Goal: Task Accomplishment & Management: Complete application form

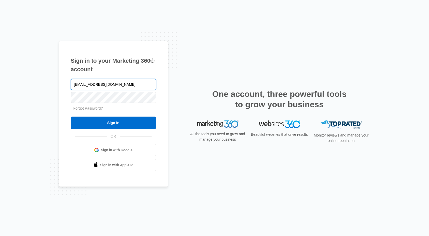
type input "[EMAIL_ADDRESS][DOMAIN_NAME]"
click at [71, 117] on input "Sign In" at bounding box center [113, 123] width 85 height 12
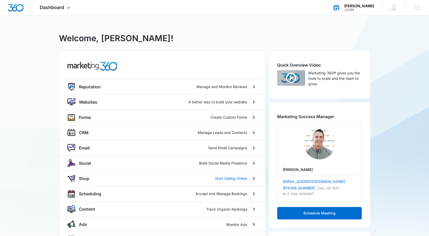
click at [365, 6] on div "JB Kellogg" at bounding box center [359, 6] width 30 height 4
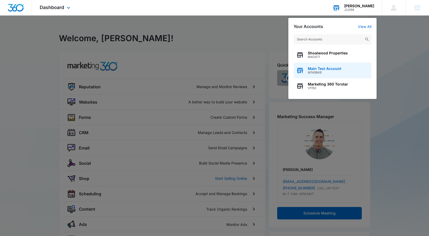
click at [336, 75] on div "Main Test Account M149849" at bounding box center [333, 71] width 78 height 16
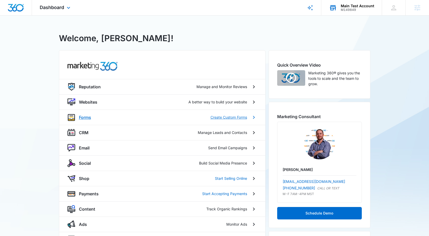
click at [114, 120] on div "Forms Create Custom Forms" at bounding box center [163, 117] width 168 height 6
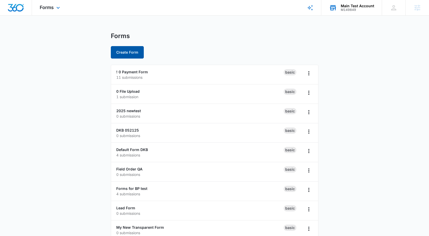
click at [126, 55] on button "Create Form" at bounding box center [127, 52] width 33 height 12
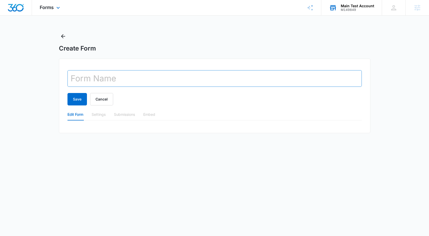
click at [137, 76] on input "text" at bounding box center [214, 78] width 294 height 17
click at [167, 84] on input "text" at bounding box center [214, 78] width 294 height 17
click at [180, 93] on form "Save Cancel" at bounding box center [214, 87] width 294 height 35
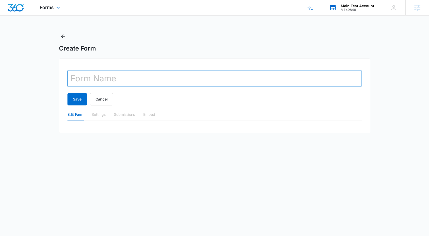
click at [174, 83] on input "text" at bounding box center [214, 78] width 294 height 17
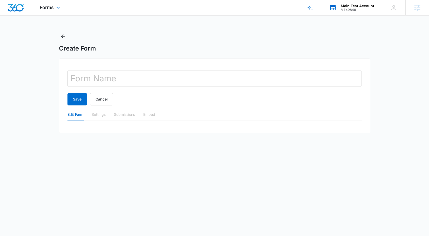
click at [158, 99] on div "Save Cancel" at bounding box center [214, 99] width 294 height 12
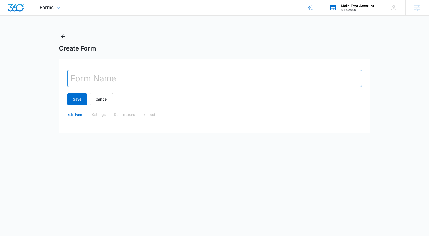
click at [105, 80] on input "text" at bounding box center [214, 78] width 294 height 17
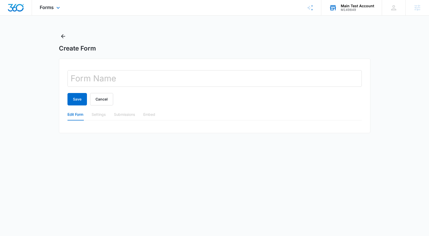
click at [105, 55] on div "Create Form Save Cancel Edit Form Settings Submissions Embed" at bounding box center [215, 85] width 312 height 107
click at [97, 112] on div "Settings" at bounding box center [99, 115] width 14 height 6
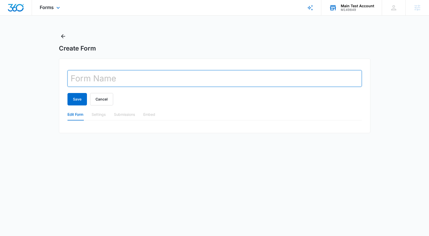
click at [104, 85] on input "text" at bounding box center [214, 78] width 294 height 17
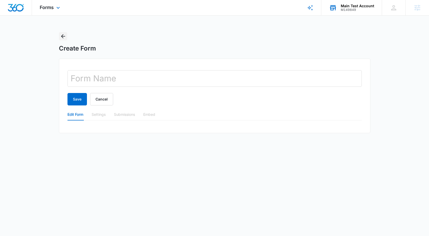
click at [60, 35] on icon "Back" at bounding box center [63, 36] width 6 height 6
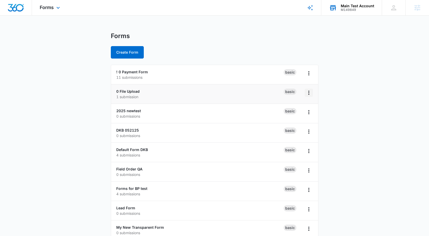
click at [308, 93] on icon "Overflow Menu" at bounding box center [309, 93] width 6 height 6
click at [211, 114] on p "0 submissions" at bounding box center [199, 116] width 167 height 5
click at [308, 115] on icon "Overflow Menu" at bounding box center [309, 112] width 6 height 6
click at [184, 112] on div "2025 newtest 0 submissions" at bounding box center [199, 113] width 167 height 11
click at [137, 110] on link "2025 newtest" at bounding box center [128, 111] width 25 height 4
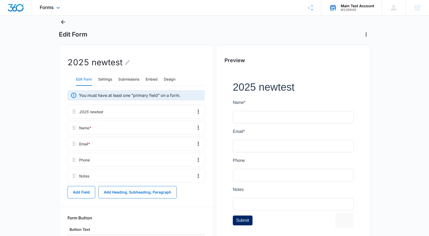
scroll to position [19, 0]
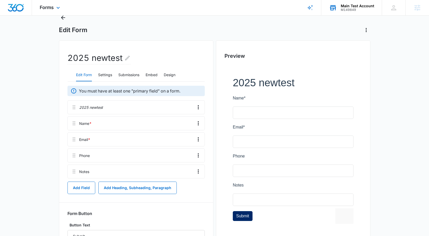
click at [289, 80] on div at bounding box center [293, 151] width 137 height 172
click at [110, 59] on h2 "2025 newtest" at bounding box center [98, 58] width 63 height 13
click at [143, 106] on div at bounding box center [148, 107] width 87 height 13
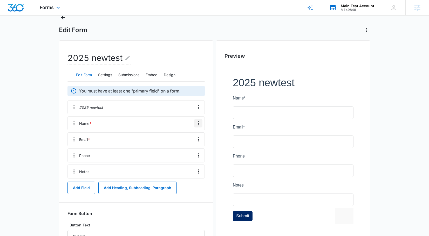
click at [195, 124] on icon "Overflow Menu" at bounding box center [198, 123] width 6 height 6
click at [187, 136] on div "Edit" at bounding box center [184, 138] width 11 height 4
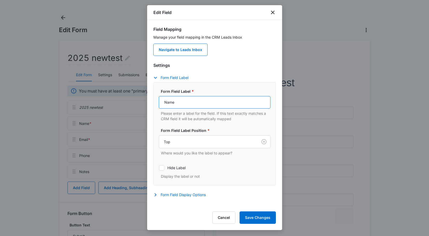
click at [182, 106] on input "Name" at bounding box center [215, 102] width 112 height 12
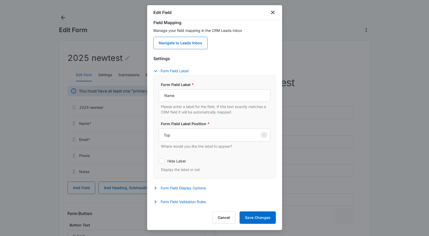
click at [206, 182] on div "Settings Form Field Label Form Field Label * Name Please enter a label for the …" at bounding box center [214, 131] width 123 height 151
click at [203, 185] on button "Form Field Display Options" at bounding box center [182, 188] width 58 height 6
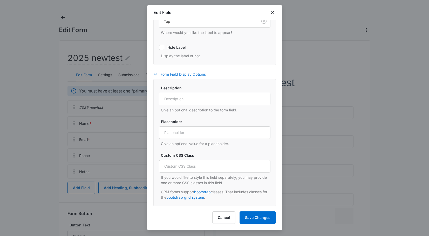
scroll to position [135, 0]
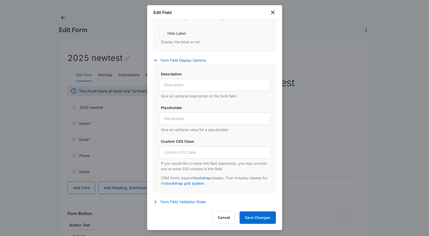
click at [185, 92] on div "Description Give an optional description to the form field." at bounding box center [215, 85] width 112 height 28
click at [185, 85] on input "Description" at bounding box center [215, 85] width 112 height 12
click at [186, 113] on input "Placeholder" at bounding box center [215, 119] width 112 height 12
click at [196, 155] on input "Custom CSS Class" at bounding box center [215, 152] width 112 height 12
click at [193, 199] on button "Form Field Validation Rules" at bounding box center [182, 202] width 58 height 6
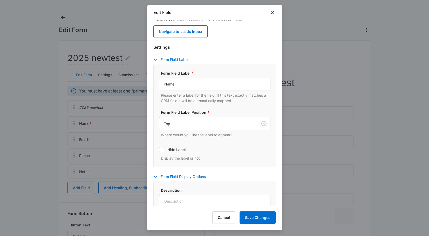
scroll to position [0, 0]
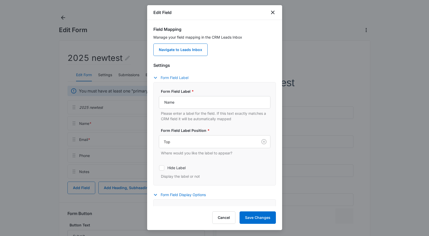
click at [155, 76] on icon "button" at bounding box center [155, 78] width 6 height 6
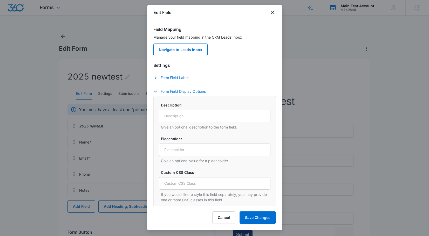
click at [157, 91] on icon "button" at bounding box center [155, 92] width 6 height 6
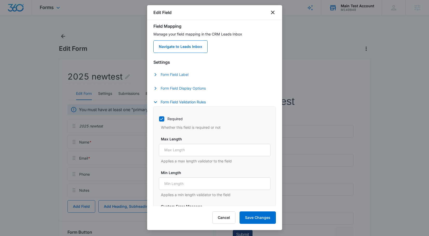
scroll to position [4, 0]
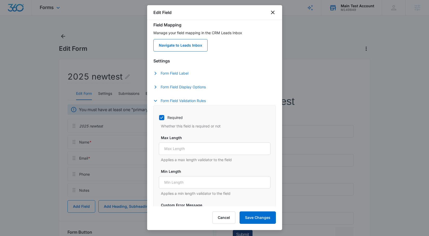
click at [155, 99] on icon "button" at bounding box center [155, 101] width 6 height 6
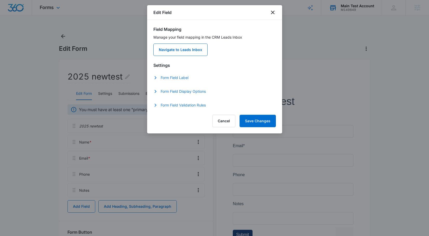
scroll to position [0, 0]
click at [226, 115] on button "Cancel" at bounding box center [223, 121] width 23 height 12
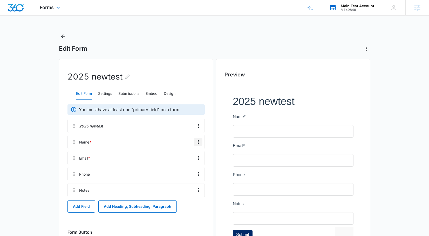
click at [197, 143] on icon "Overflow Menu" at bounding box center [198, 142] width 6 height 6
click at [187, 156] on div "Edit" at bounding box center [184, 157] width 11 height 4
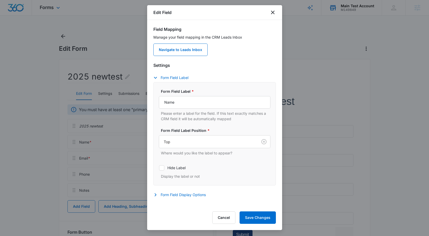
scroll to position [7, 0]
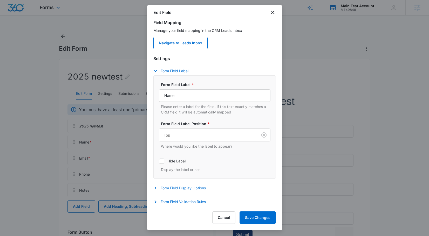
click at [164, 188] on button "Form Field Display Options" at bounding box center [182, 188] width 58 height 6
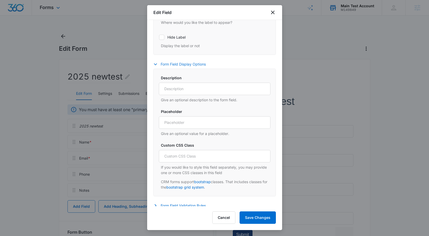
scroll to position [135, 0]
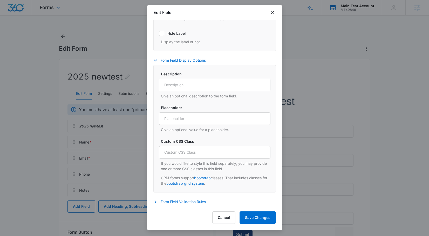
click at [157, 202] on icon "button" at bounding box center [155, 202] width 6 height 6
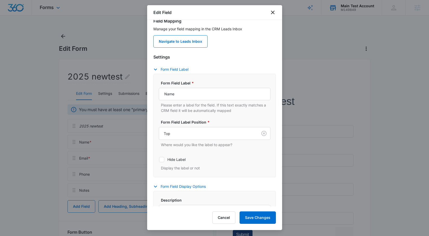
scroll to position [0, 0]
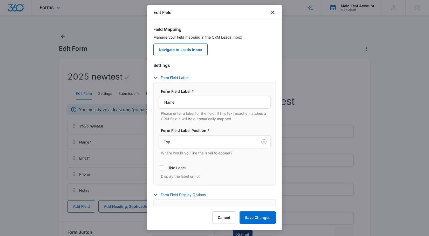
click at [346, 151] on div at bounding box center [214, 118] width 429 height 236
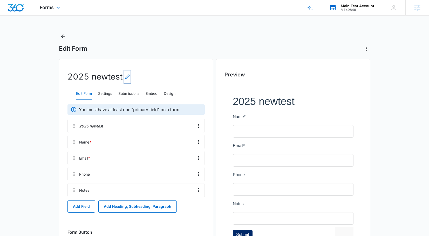
click at [125, 77] on icon "Edit Form Name" at bounding box center [127, 77] width 6 height 6
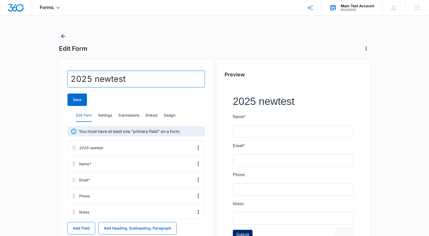
click at [121, 80] on input "2025 newtest" at bounding box center [135, 79] width 137 height 17
click at [134, 94] on div "Save" at bounding box center [135, 100] width 137 height 12
click at [135, 110] on button "Submissions" at bounding box center [128, 116] width 21 height 12
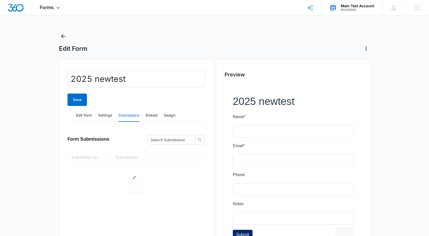
click at [143, 89] on form "2025 newtest Save" at bounding box center [135, 88] width 137 height 35
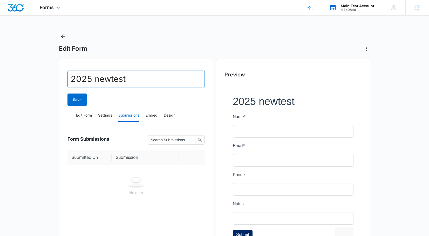
click at [110, 82] on input "2025 newtest" at bounding box center [135, 79] width 137 height 17
click at [87, 116] on button "Edit Form" at bounding box center [84, 116] width 16 height 12
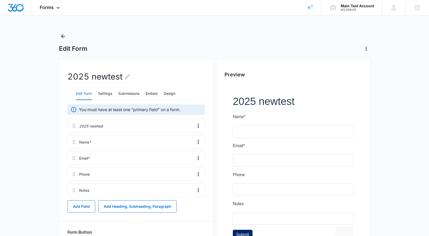
click at [115, 79] on h2 "2025 newtest" at bounding box center [98, 77] width 63 height 13
click at [124, 78] on h2 "2025 newtest" at bounding box center [98, 77] width 63 height 13
click at [126, 78] on icon "Edit Form Name" at bounding box center [127, 77] width 5 height 5
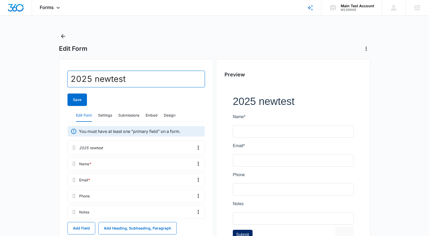
click at [130, 74] on input "2025 newtest" at bounding box center [135, 79] width 137 height 17
click at [96, 100] on div "Save" at bounding box center [135, 100] width 137 height 12
click at [95, 100] on div "Save" at bounding box center [135, 100] width 137 height 12
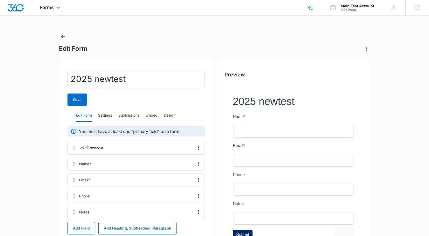
click at [96, 98] on div "Save" at bounding box center [135, 100] width 137 height 12
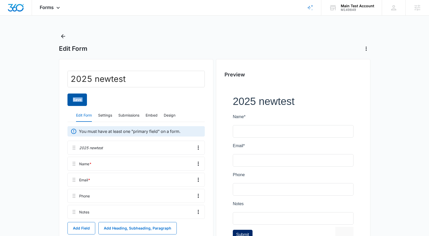
click at [83, 97] on button "Save" at bounding box center [76, 100] width 19 height 12
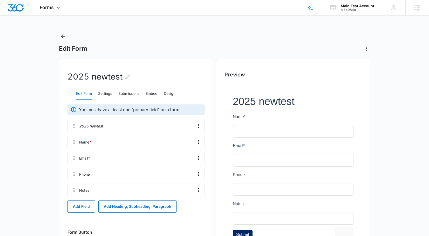
click at [142, 79] on div "2025 newtest" at bounding box center [135, 79] width 137 height 17
click at [126, 78] on icon "Edit Form Name" at bounding box center [127, 77] width 5 height 5
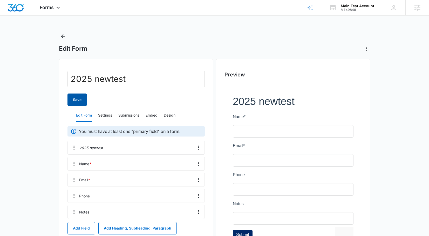
click at [75, 101] on button "Save" at bounding box center [76, 100] width 19 height 12
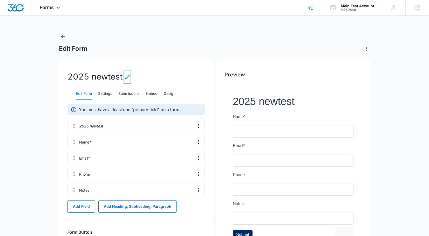
click at [127, 76] on icon "Edit Form Name" at bounding box center [127, 77] width 6 height 6
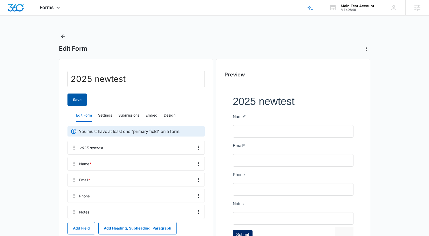
click at [73, 97] on button "Save" at bounding box center [76, 100] width 19 height 12
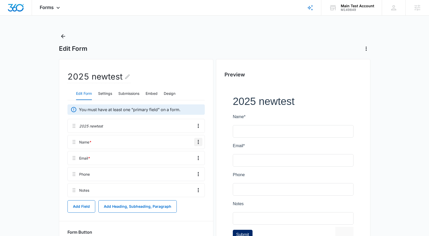
click at [198, 144] on icon "Overflow Menu" at bounding box center [198, 142] width 6 height 6
click at [191, 153] on div "Edit Delete" at bounding box center [187, 160] width 30 height 24
click at [200, 143] on icon "Overflow Menu" at bounding box center [198, 142] width 6 height 6
click at [185, 155] on div "Edit" at bounding box center [184, 157] width 11 height 4
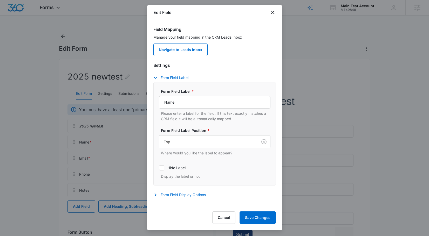
scroll to position [7, 0]
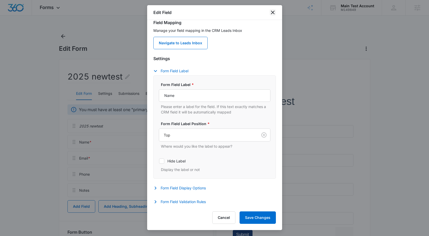
click at [272, 15] on icon "close" at bounding box center [273, 12] width 6 height 6
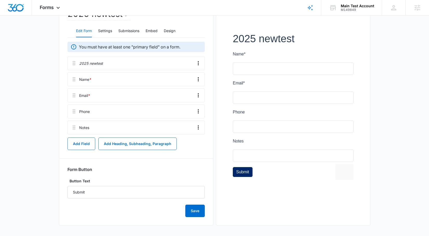
scroll to position [0, 0]
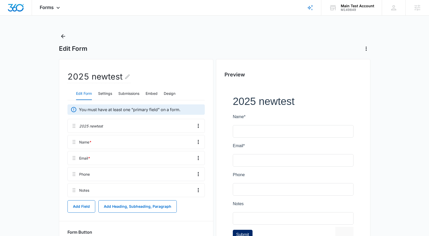
click at [266, 131] on div at bounding box center [293, 170] width 137 height 172
click at [66, 38] on icon "Back" at bounding box center [63, 36] width 6 height 6
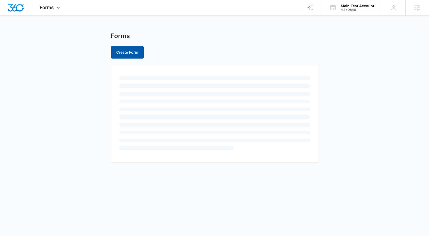
click at [131, 56] on button "Create Form" at bounding box center [127, 52] width 33 height 12
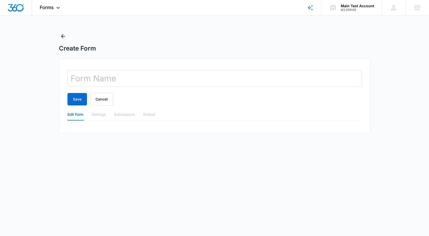
click at [99, 121] on div "Edit Form Settings Submissions Embed" at bounding box center [214, 117] width 294 height 16
click at [99, 119] on div "Settings" at bounding box center [99, 115] width 14 height 12
click at [73, 116] on div "Edit Form" at bounding box center [75, 115] width 16 height 6
click at [97, 114] on div "Settings" at bounding box center [99, 115] width 14 height 6
click at [92, 123] on div "Edit Form Settings Submissions Embed" at bounding box center [214, 117] width 294 height 16
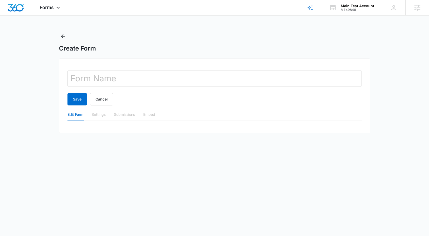
click at [98, 113] on div "Settings" at bounding box center [99, 115] width 14 height 6
click at [127, 115] on div "Submissions" at bounding box center [124, 115] width 21 height 6
click at [153, 115] on div "Embed" at bounding box center [149, 115] width 12 height 6
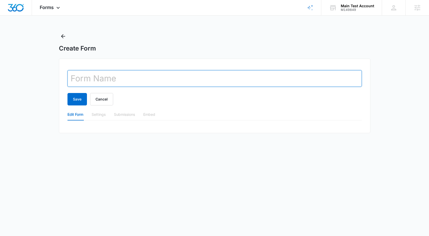
click at [104, 83] on input "text" at bounding box center [214, 78] width 294 height 17
type input "Hyperlink Forming"
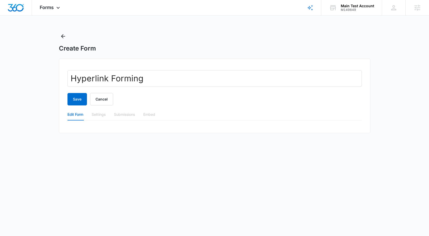
click at [94, 115] on div "Settings" at bounding box center [99, 115] width 14 height 6
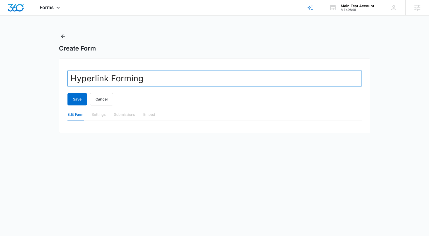
drag, startPoint x: 157, startPoint y: 86, endPoint x: 157, endPoint y: 82, distance: 3.9
click at [157, 82] on input "Hyperlink Forming" at bounding box center [214, 78] width 294 height 17
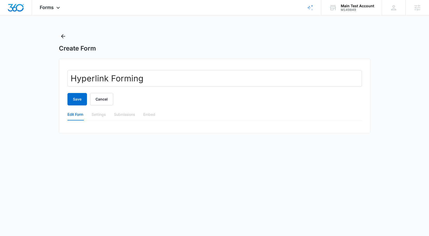
click at [96, 121] on div "Edit Form Settings Submissions Embed" at bounding box center [214, 117] width 294 height 16
click at [92, 131] on div "Hyperlink Forming Save Cancel Edit Form Settings Submissions Embed" at bounding box center [215, 96] width 312 height 75
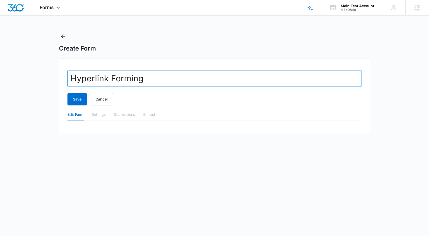
click at [130, 81] on input "Hyperlink Forming" at bounding box center [214, 78] width 294 height 17
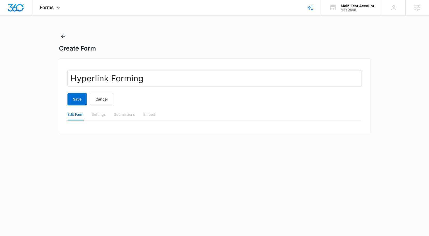
click at [95, 119] on div "Settings" at bounding box center [99, 115] width 14 height 12
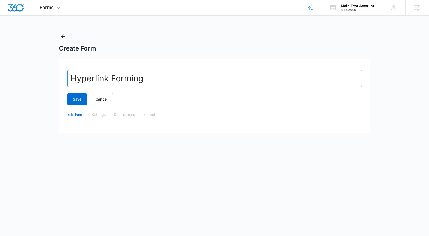
click at [101, 80] on input "Hyperlink Forming" at bounding box center [214, 78] width 294 height 17
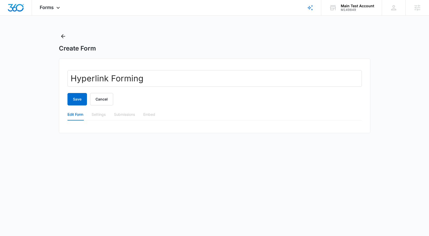
click at [92, 144] on body "Forms Apps Reputation Websites Forms CRM Email Social Shop Payments POS Content…" at bounding box center [214, 118] width 429 height 236
click at [104, 118] on div "Settings" at bounding box center [99, 115] width 14 height 12
click at [233, 65] on div "Hyperlink Forming Save Cancel Edit Form Settings Submissions Embed" at bounding box center [215, 96] width 312 height 75
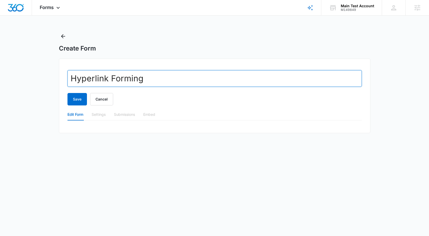
click at [226, 72] on input "Hyperlink Forming" at bounding box center [214, 78] width 294 height 17
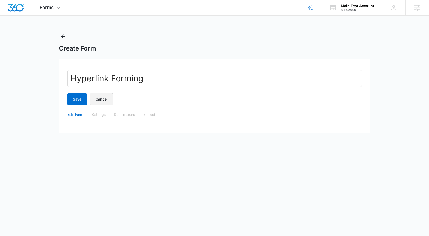
click at [107, 103] on button "Cancel" at bounding box center [101, 99] width 23 height 12
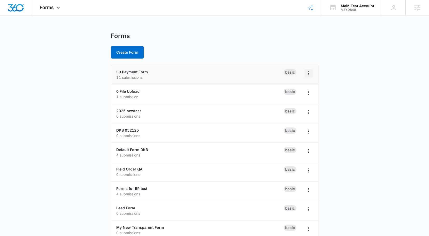
click at [311, 75] on icon "Overflow Menu" at bounding box center [309, 73] width 6 height 6
click at [179, 81] on li "! 0 Payment Form 11 submissions Basic Rename Duplicate Delete" at bounding box center [214, 74] width 207 height 19
click at [148, 75] on div "! 0 Payment Form 11 submissions" at bounding box center [199, 74] width 167 height 11
click at [128, 88] on li "0 File Upload 1 submission Basic" at bounding box center [214, 94] width 207 height 19
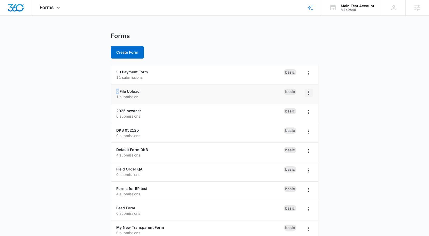
click at [308, 93] on icon "Overflow Menu" at bounding box center [309, 93] width 6 height 6
click at [145, 92] on div "0 File Upload 1 submission" at bounding box center [199, 94] width 167 height 11
click at [131, 91] on link "0 File Upload" at bounding box center [127, 91] width 23 height 4
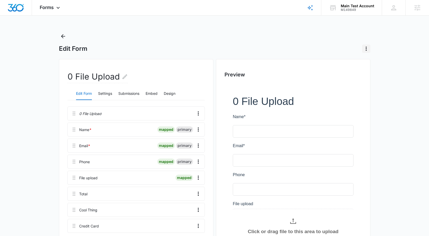
click at [366, 46] on icon "Actions" at bounding box center [366, 49] width 6 height 6
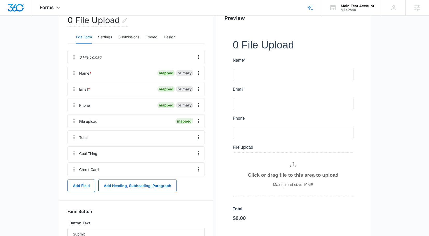
scroll to position [46, 0]
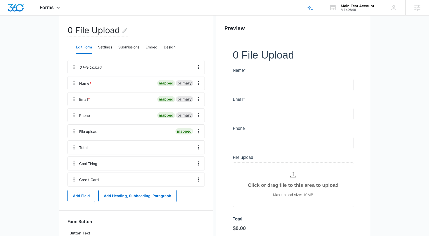
click at [110, 32] on h2 "0 File Upload" at bounding box center [97, 30] width 60 height 13
click at [120, 32] on h2 "0 File Upload" at bounding box center [97, 30] width 60 height 13
click at [126, 32] on icon "Edit Form Name" at bounding box center [125, 30] width 6 height 6
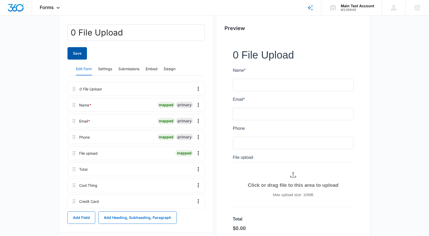
click at [86, 52] on button "Save" at bounding box center [76, 53] width 19 height 12
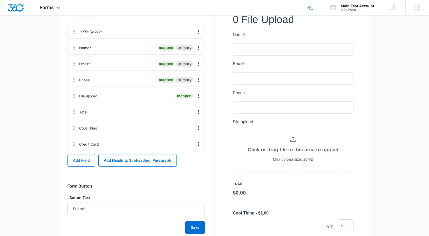
scroll to position [69, 0]
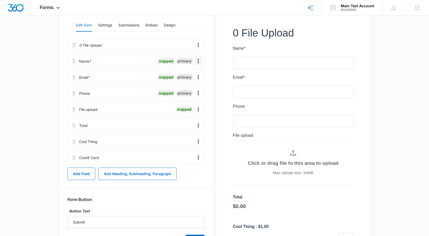
click at [199, 60] on icon "Overflow Menu" at bounding box center [198, 61] width 6 height 6
click at [193, 77] on button "Edit" at bounding box center [188, 76] width 30 height 8
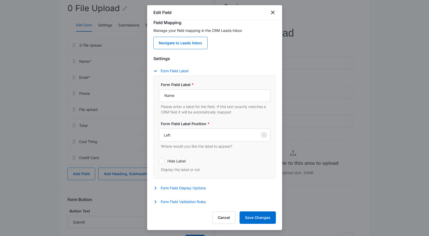
scroll to position [0, 0]
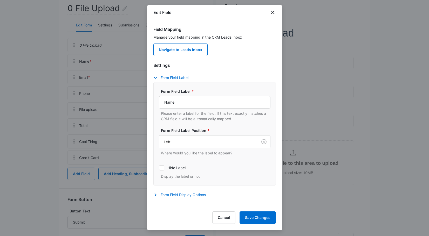
click at [276, 13] on div "Edit Field" at bounding box center [214, 12] width 135 height 15
click at [271, 11] on icon "close" at bounding box center [273, 12] width 6 height 6
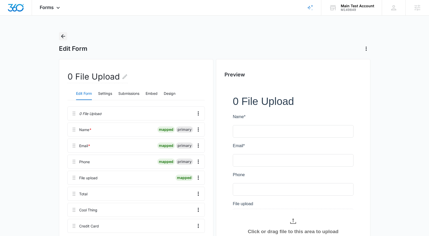
click at [61, 36] on icon "Back" at bounding box center [63, 36] width 6 height 6
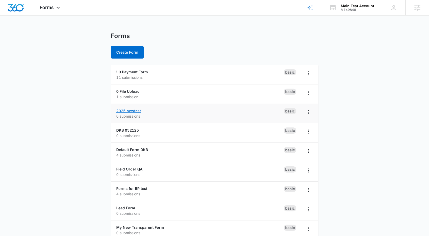
click at [132, 111] on link "2025 newtest" at bounding box center [128, 111] width 25 height 4
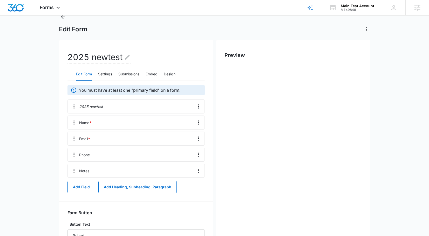
scroll to position [34, 0]
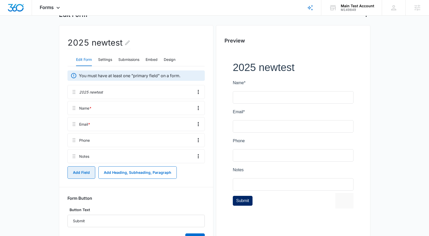
click at [80, 172] on button "Add Field" at bounding box center [81, 173] width 28 height 12
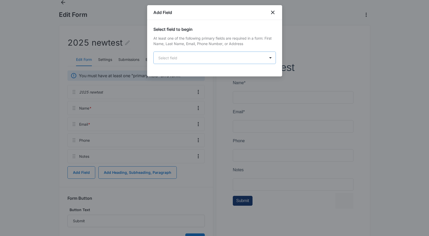
scroll to position [0, 0]
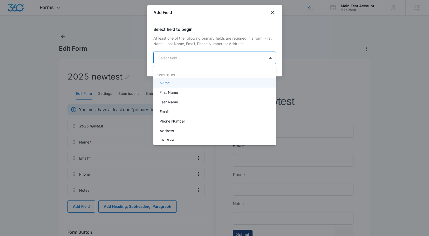
click at [209, 60] on body "Forms Apps Reputation Websites Forms CRM Email Social Shop Payments POS Content…" at bounding box center [214, 118] width 429 height 236
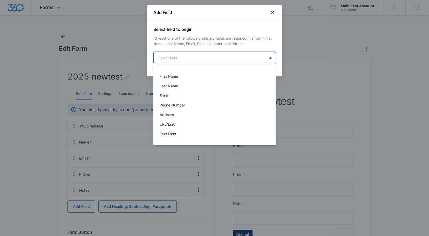
scroll to position [10, 0]
click at [181, 86] on div "First Name" at bounding box center [214, 83] width 123 height 10
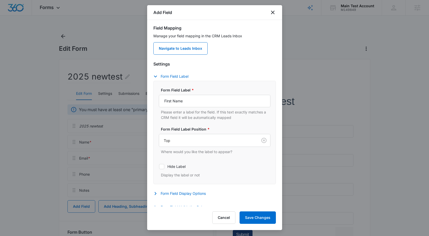
scroll to position [52, 0]
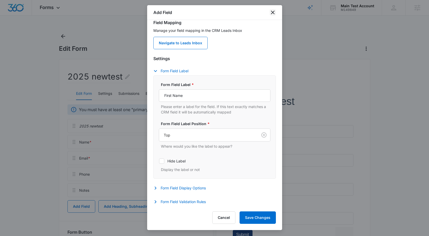
click at [275, 11] on icon "close" at bounding box center [273, 12] width 6 height 6
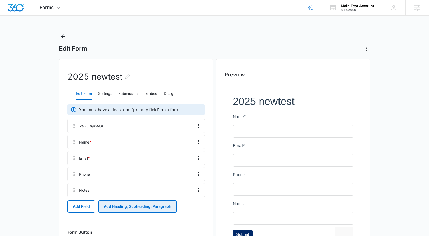
click at [117, 200] on div "You must have at least one "primary field" on a form. 2025 newtest Name * Email…" at bounding box center [135, 193] width 137 height 176
click at [117, 206] on button "Add Heading, Subheading, Paragraph" at bounding box center [137, 207] width 78 height 12
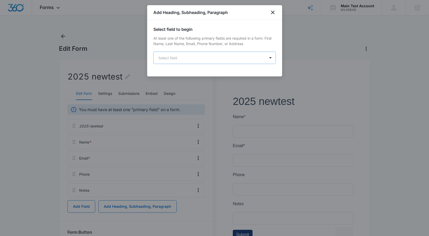
click at [203, 57] on body "Forms Apps Reputation Websites Forms CRM Email Social Shop Payments POS Content…" at bounding box center [214, 149] width 429 height 299
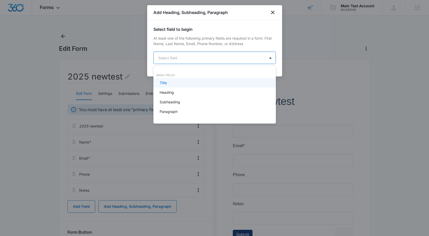
click at [194, 84] on div "Title" at bounding box center [214, 82] width 109 height 5
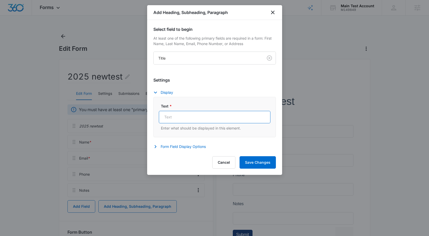
click at [191, 121] on input "Text *" at bounding box center [215, 117] width 112 height 12
click at [251, 55] on body "Forms Apps Reputation Websites Forms CRM Email Social Shop Payments POS Content…" at bounding box center [214, 149] width 429 height 299
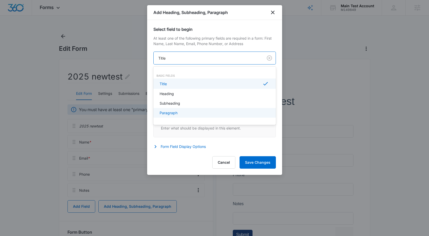
click at [217, 134] on div at bounding box center [214, 118] width 429 height 236
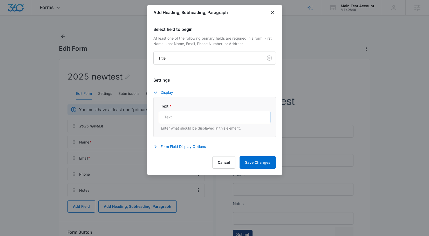
click at [226, 120] on input "Text *" at bounding box center [215, 117] width 112 height 12
type input "Test Title"
click at [264, 167] on button "Save Changes" at bounding box center [258, 163] width 36 height 12
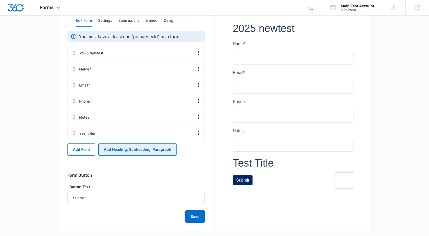
scroll to position [79, 0]
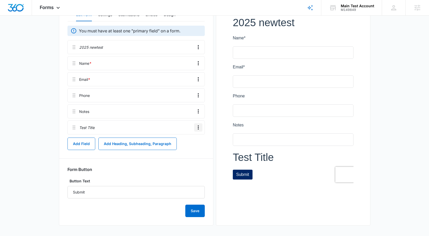
click at [197, 127] on icon "Overflow Menu" at bounding box center [198, 128] width 6 height 6
click at [189, 144] on button "Edit" at bounding box center [188, 142] width 30 height 8
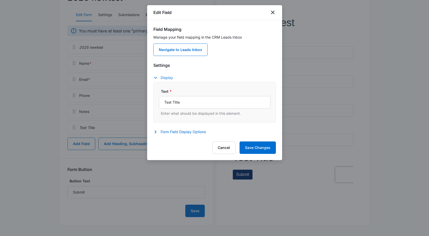
click at [170, 76] on button "Display" at bounding box center [165, 78] width 25 height 6
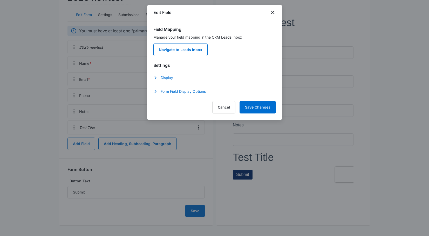
click at [170, 76] on button "Display" at bounding box center [165, 78] width 25 height 6
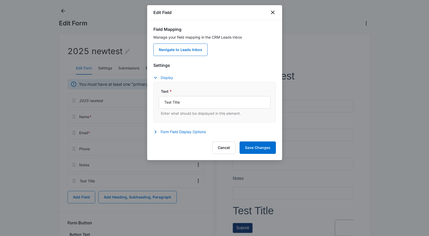
scroll to position [0, 0]
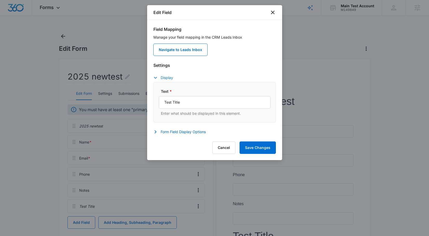
click at [156, 79] on icon "button" at bounding box center [155, 78] width 6 height 6
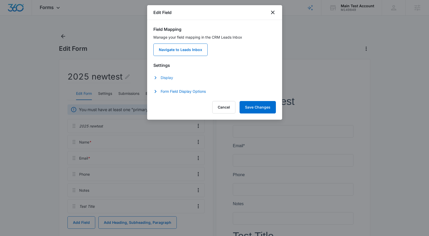
click at [156, 79] on icon "button" at bounding box center [155, 78] width 6 height 6
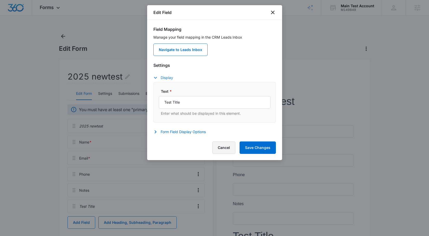
click at [213, 149] on button "Cancel" at bounding box center [223, 148] width 23 height 12
